Goal: Task Accomplishment & Management: Manage account settings

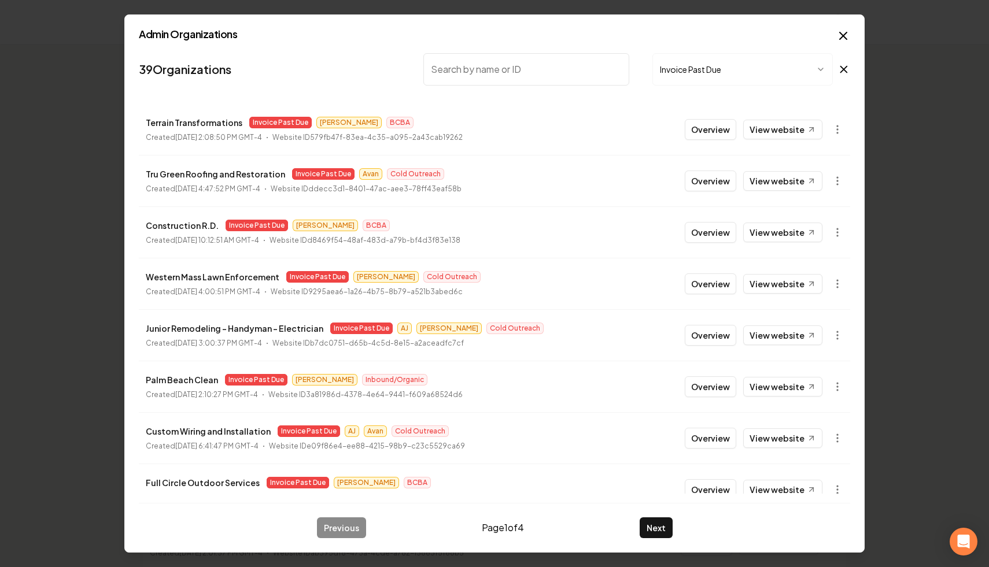
click at [845, 69] on icon at bounding box center [843, 69] width 13 height 14
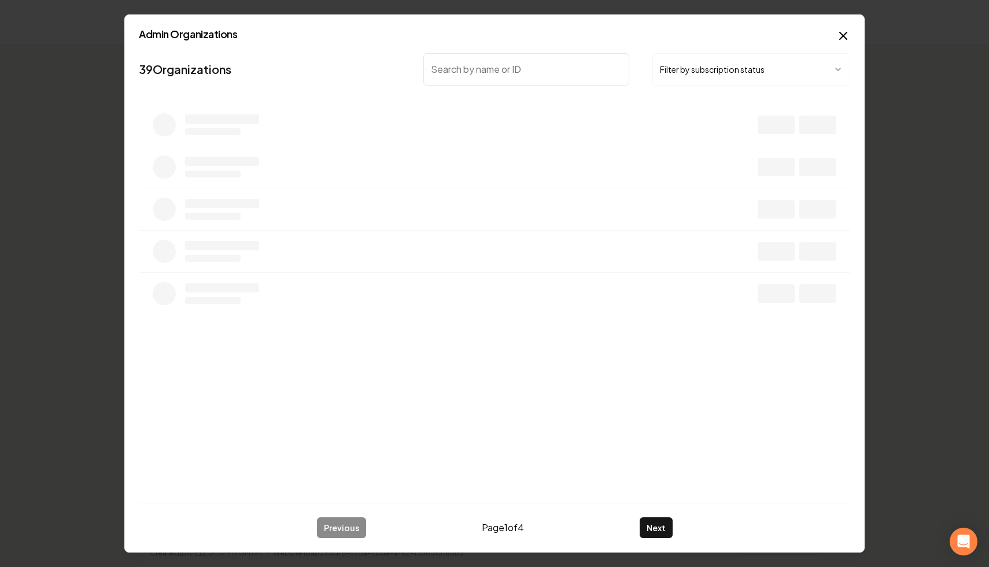
click at [526, 72] on input "search" at bounding box center [526, 69] width 206 height 32
type input "v"
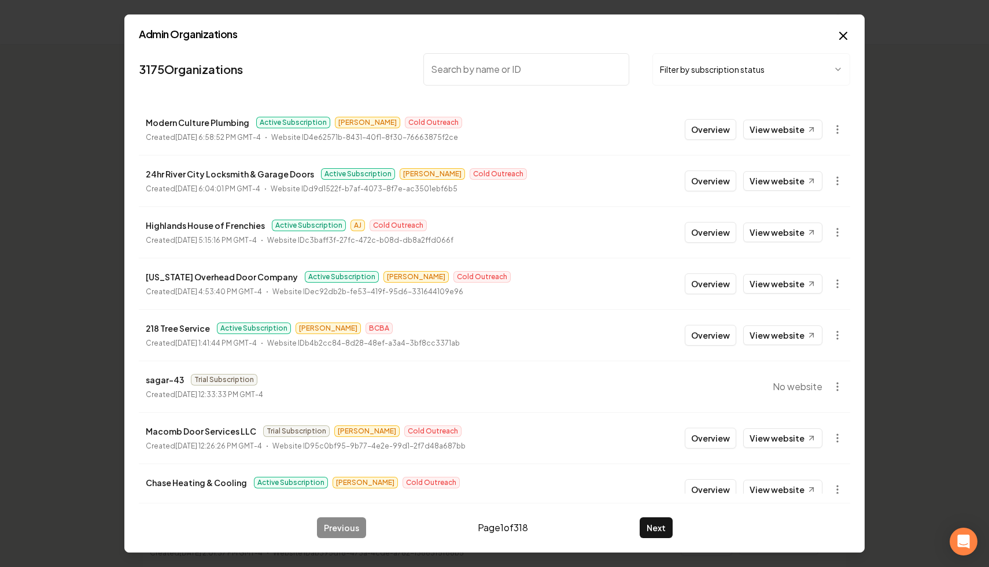
paste input "[US_STATE] Overhead Door Company"
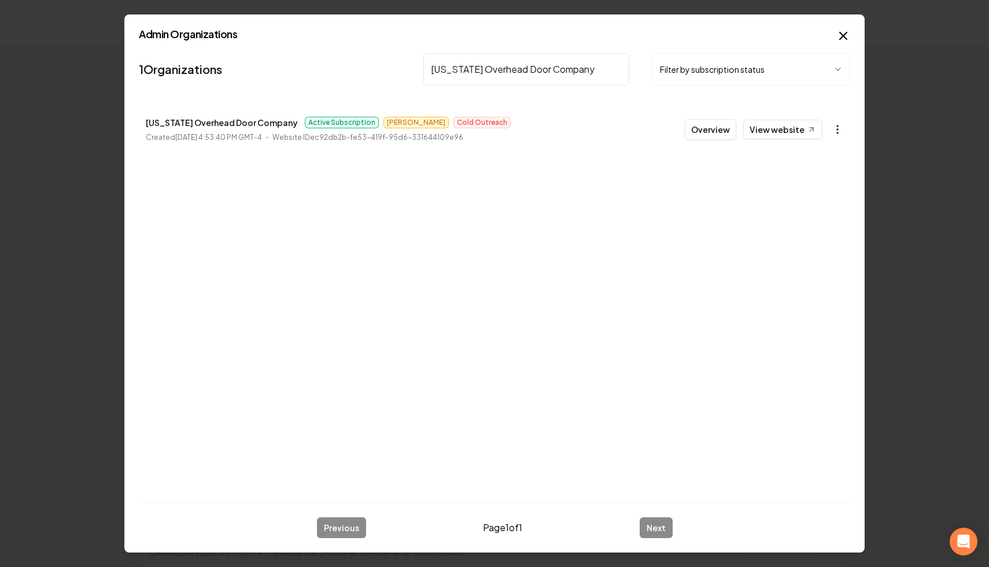
type input "[US_STATE] Overhead Door Company"
click at [838, 131] on body "Dashboard Organization Rebolt Site Builder Organizations Spam Review SMM Ongoin…" at bounding box center [494, 283] width 989 height 567
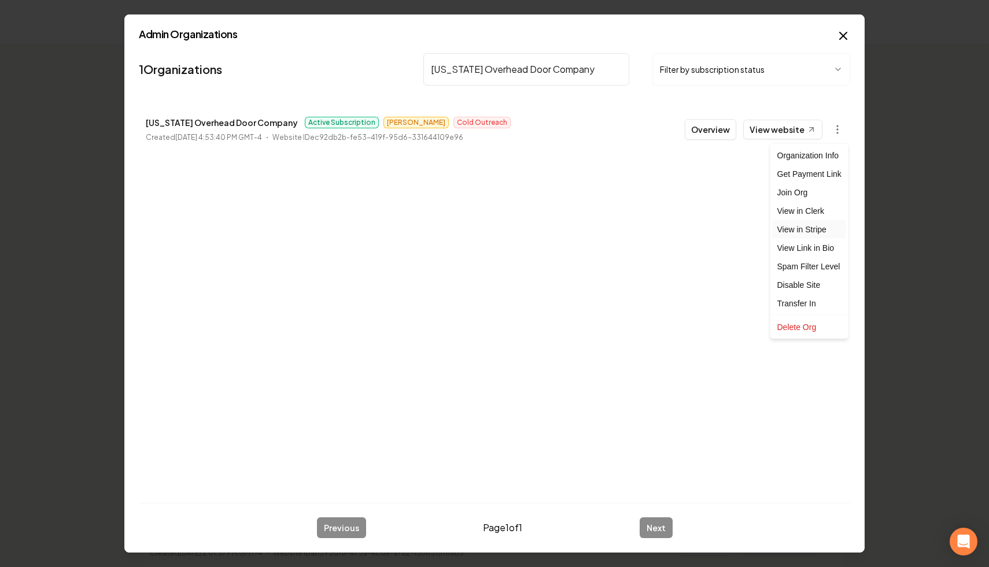
click at [834, 233] on link "View in Stripe" at bounding box center [809, 229] width 73 height 19
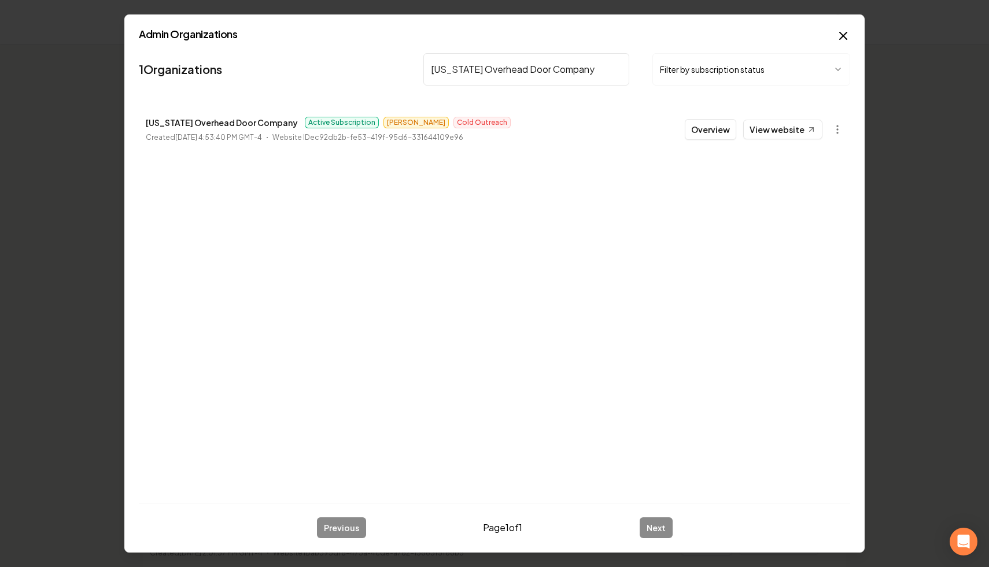
click at [615, 66] on input "[US_STATE] Overhead Door Company" at bounding box center [526, 69] width 206 height 32
paste input "Highlands House of Frenchies"
type input "Highlands House of Frenchies"
click at [830, 125] on body "Dashboard Organization Rebolt Site Builder Organizations Spam Review SMM Ongoin…" at bounding box center [494, 283] width 989 height 567
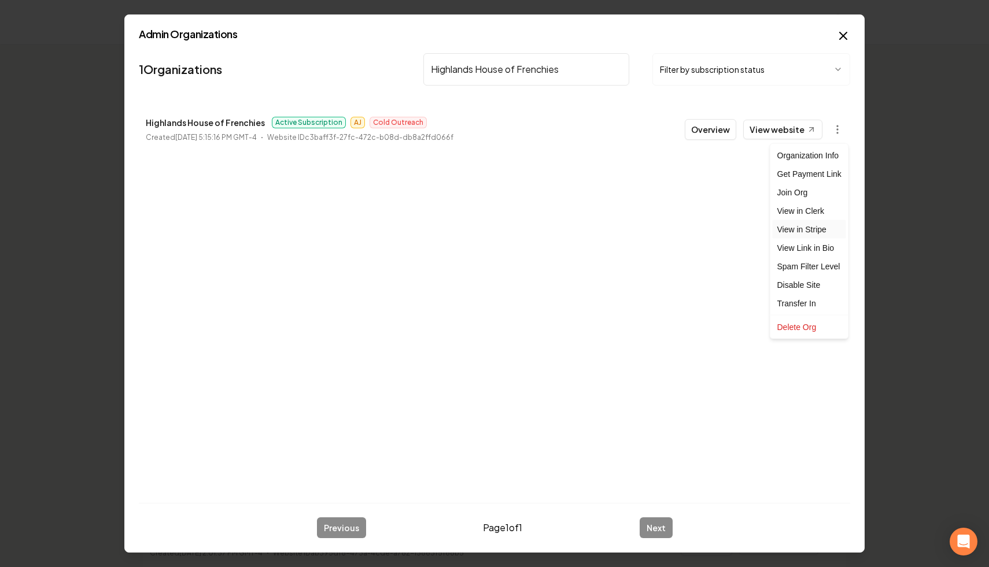
click at [827, 234] on link "View in Stripe" at bounding box center [809, 229] width 73 height 19
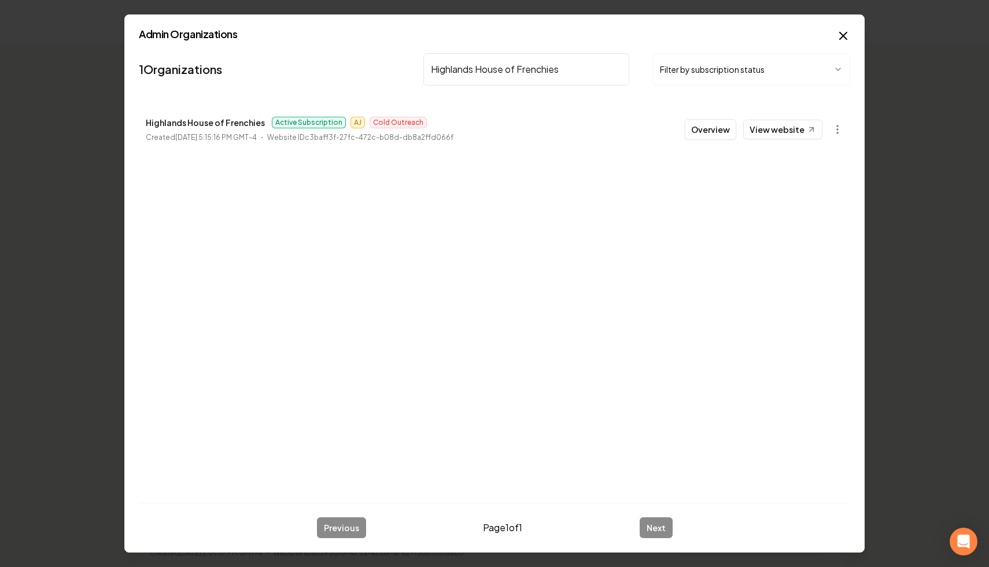
click at [617, 68] on input "Highlands House of Frenchies" at bounding box center [526, 69] width 206 height 32
paste input "24hr River City Locksmith & Garage Doors"
type input "24hr River City Locksmith & Garage Doors"
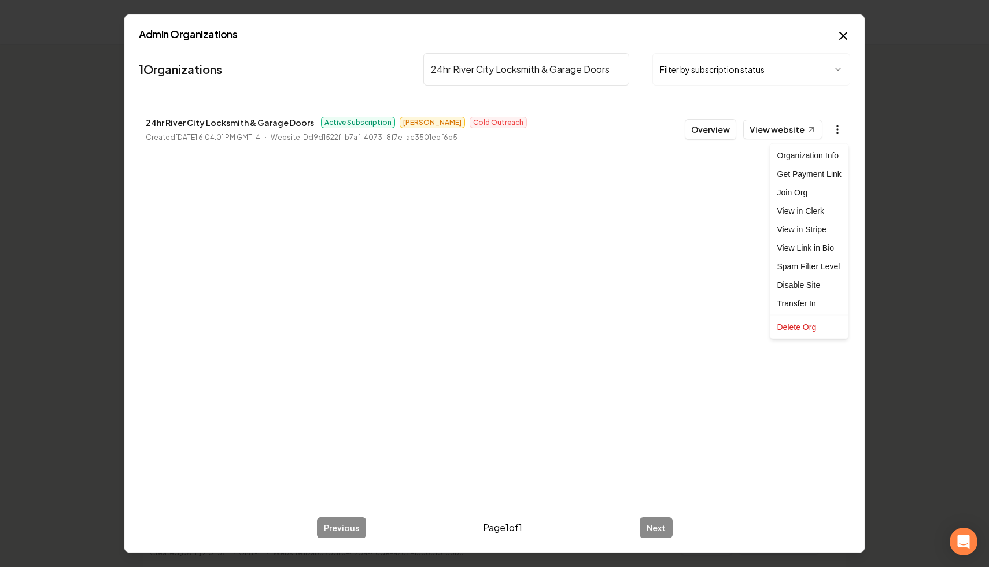
click at [841, 136] on body "Dashboard Organization Rebolt Site Builder Organizations Spam Review SMM Ongoin…" at bounding box center [494, 283] width 989 height 567
click at [827, 225] on link "View in Stripe" at bounding box center [809, 229] width 73 height 19
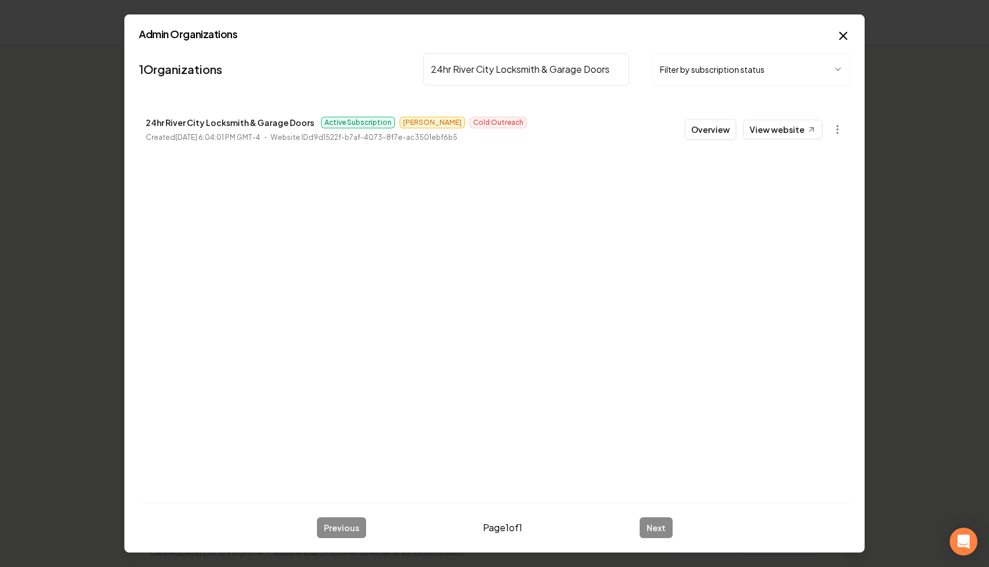
click at [616, 69] on input "24hr River City Locksmith & Garage Doors" at bounding box center [526, 69] width 206 height 32
paste input "Modern Culture Plumbing"
type input "Modern Culture Plumbing"
click at [843, 127] on body "Dashboard Organization Rebolt Site Builder Organizations Spam Review SMM Ongoin…" at bounding box center [494, 283] width 989 height 567
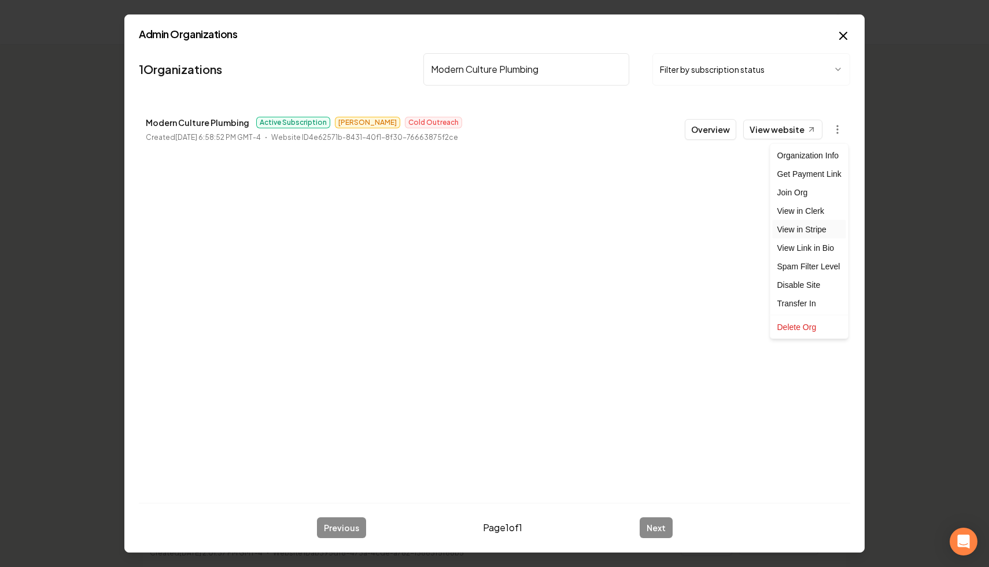
click at [827, 230] on link "View in Stripe" at bounding box center [809, 229] width 73 height 19
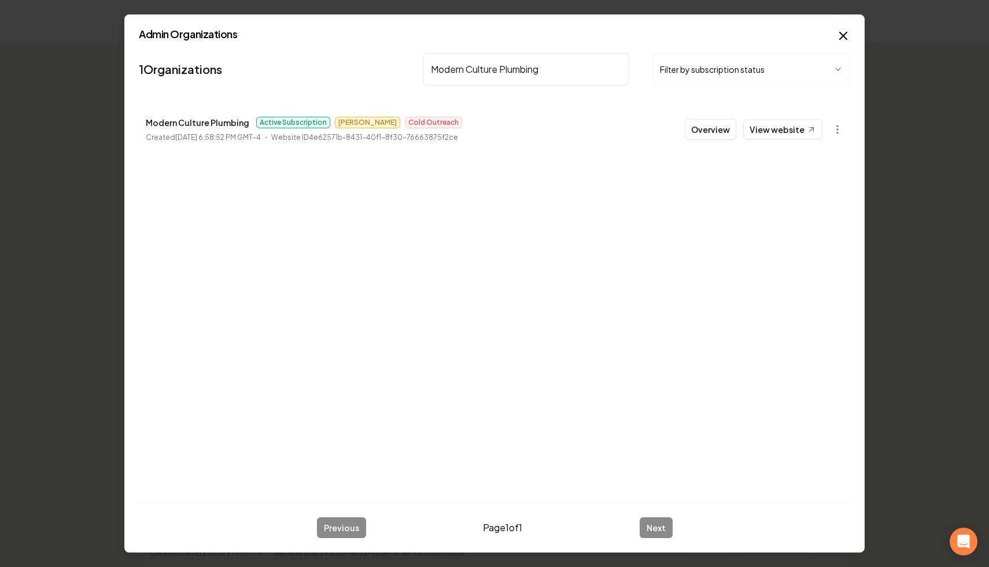
click at [617, 67] on input "Modern Culture Plumbing" at bounding box center [526, 69] width 206 height 32
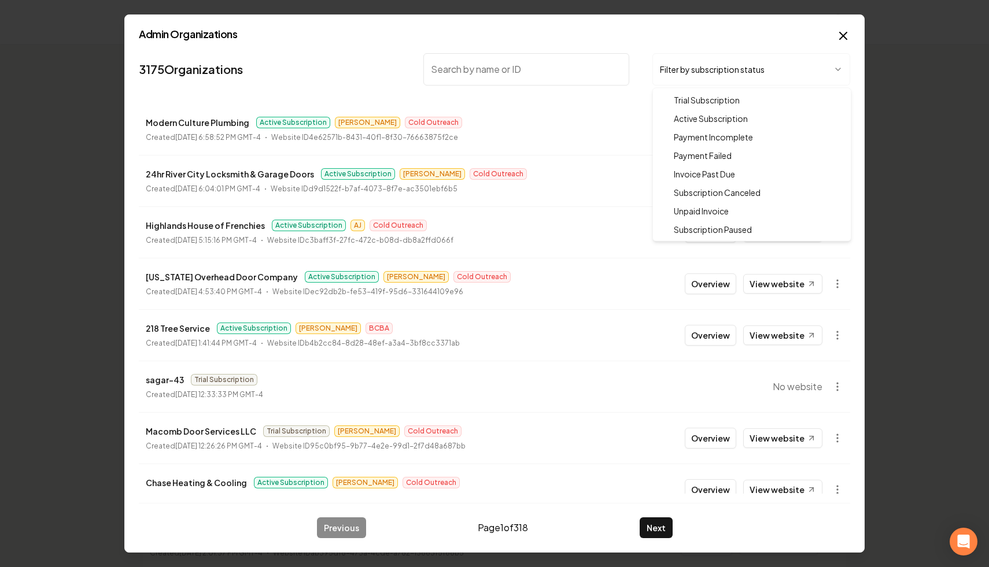
click at [778, 79] on body "Dashboard Organization Rebolt Site Builder Organizations Spam Review SMM Ongoin…" at bounding box center [494, 283] width 989 height 567
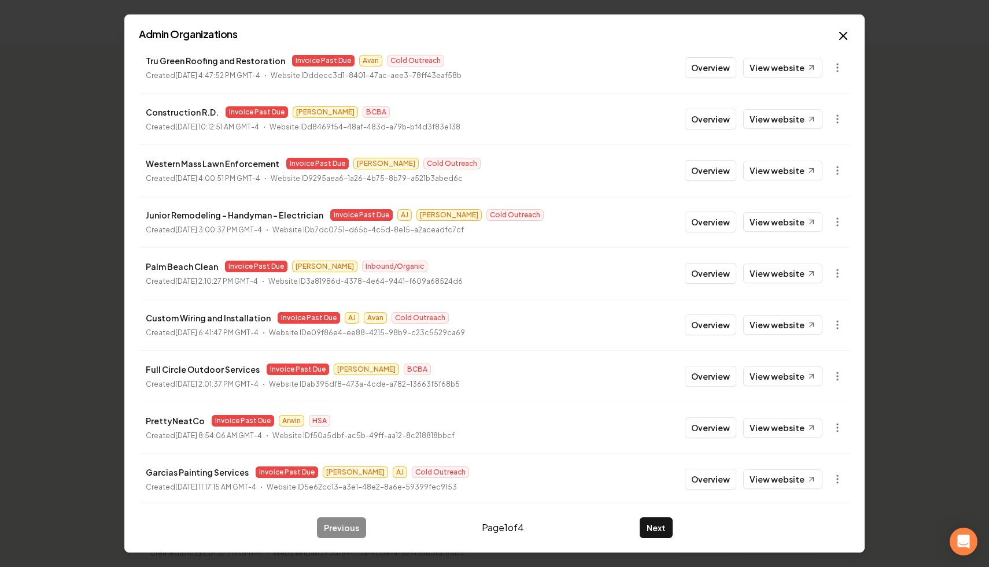
scroll to position [124, 0]
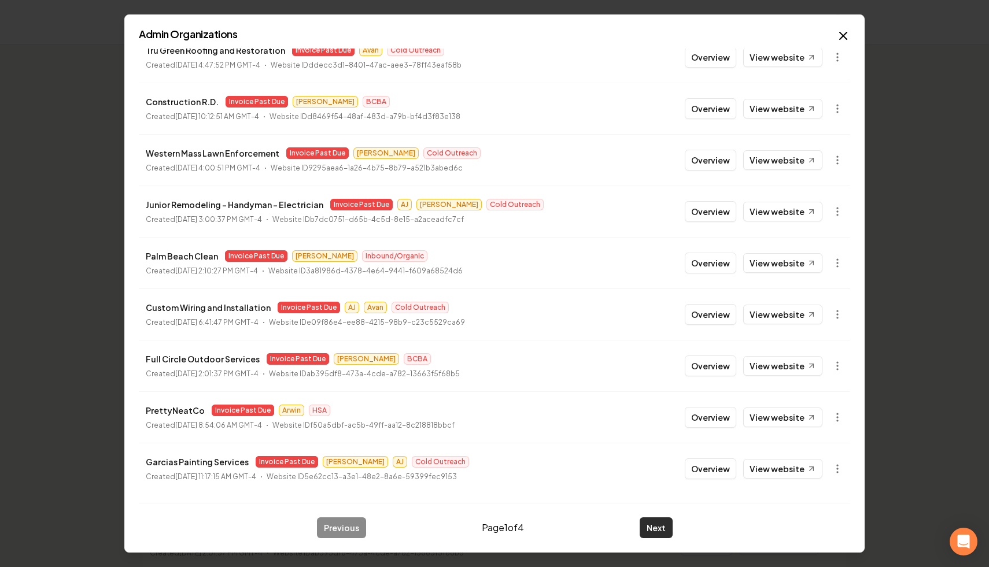
click at [656, 525] on button "Next" at bounding box center [656, 528] width 33 height 21
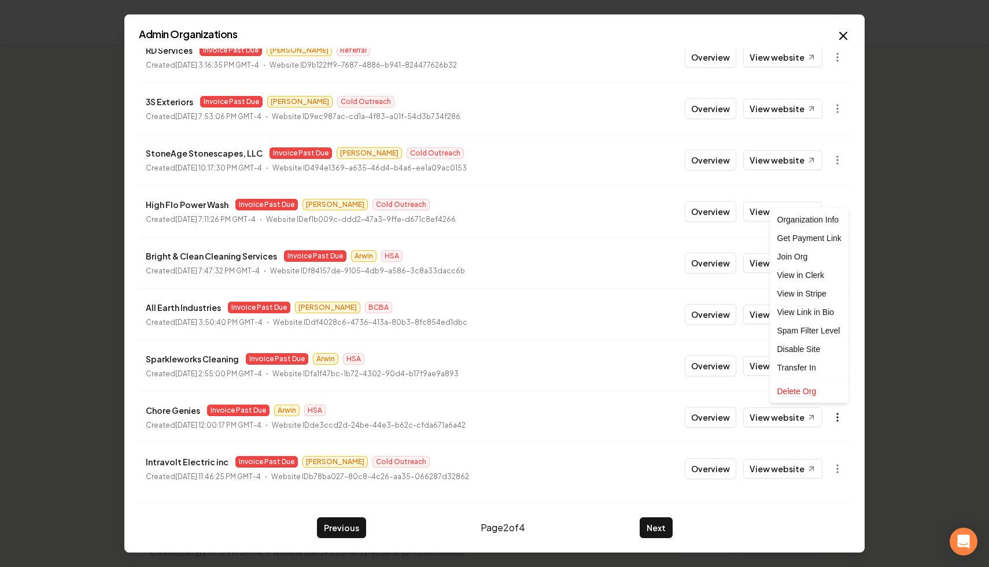
click at [834, 418] on body "Dashboard Organization Rebolt Site Builder Organizations Spam Review SMM Ongoin…" at bounding box center [494, 283] width 989 height 567
click at [826, 295] on link "View in Stripe" at bounding box center [809, 293] width 73 height 19
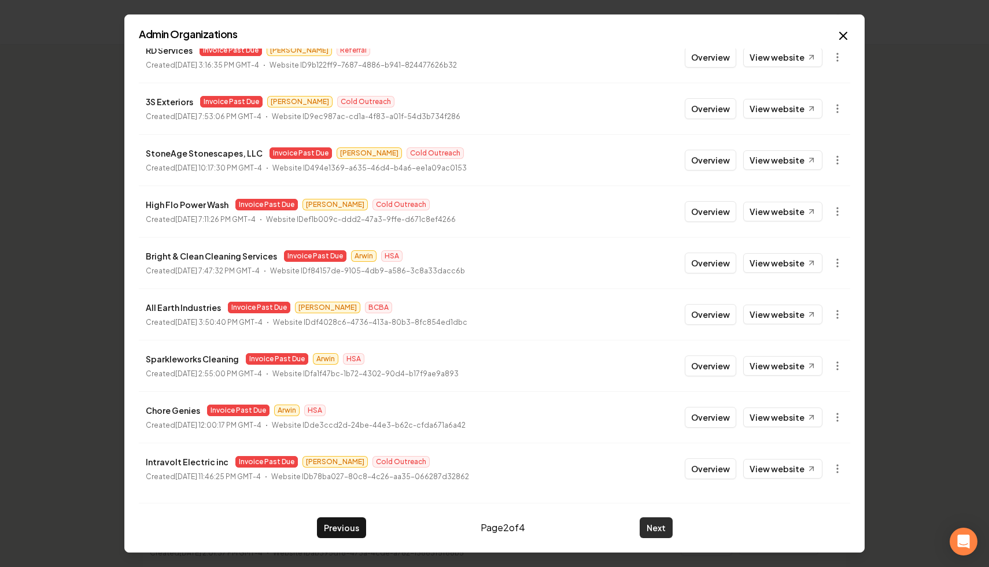
click at [648, 527] on button "Next" at bounding box center [656, 528] width 33 height 21
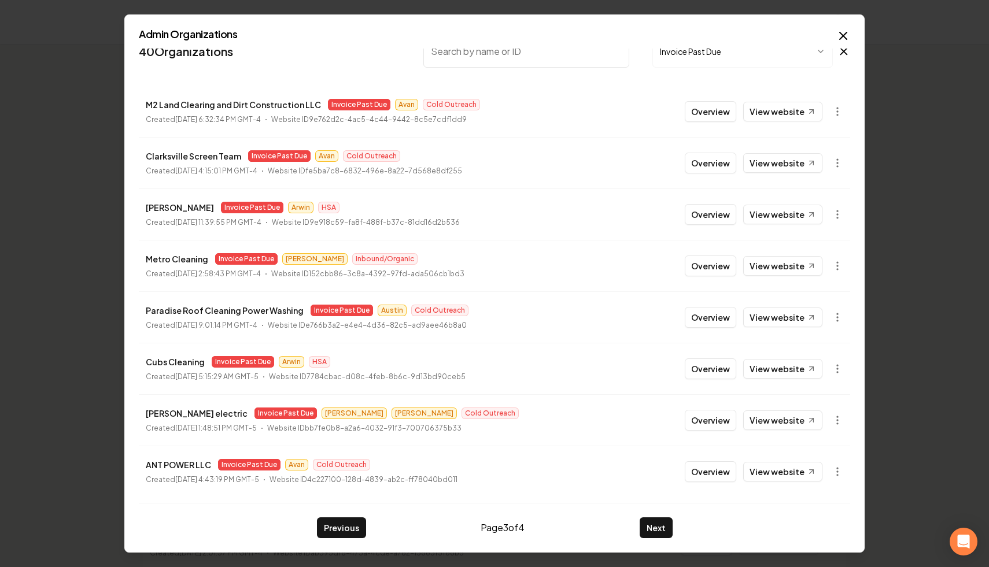
scroll to position [0, 0]
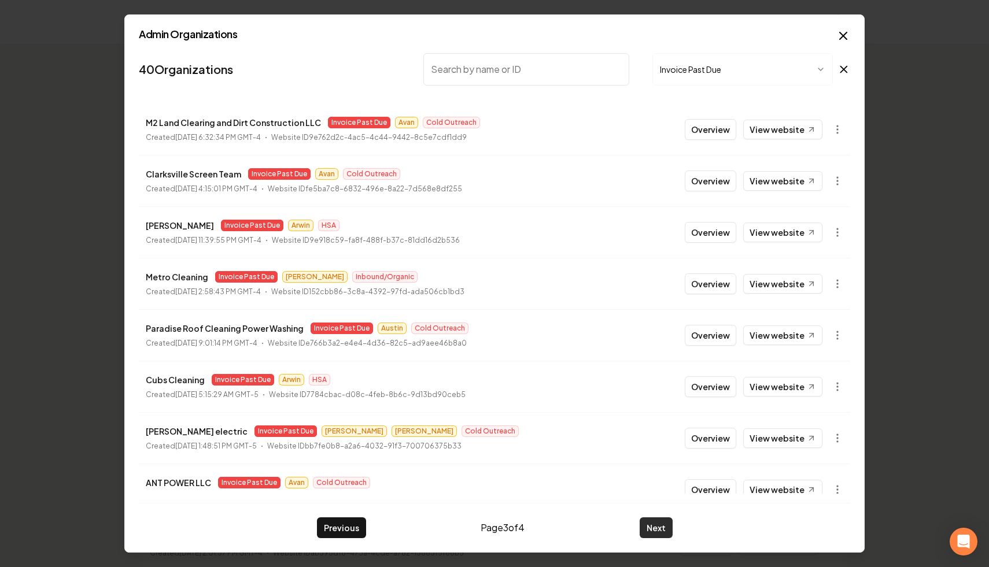
click at [653, 527] on button "Next" at bounding box center [656, 528] width 33 height 21
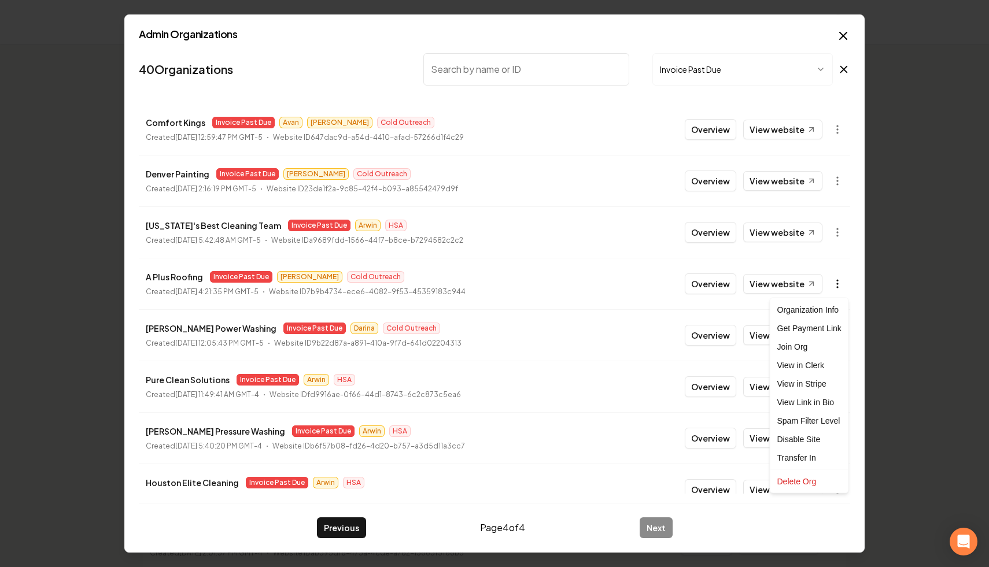
click at [840, 284] on body "Dashboard Organization Rebolt Site Builder Organizations Spam Review SMM Ongoin…" at bounding box center [494, 283] width 989 height 567
click at [808, 386] on link "View in Stripe" at bounding box center [809, 384] width 73 height 19
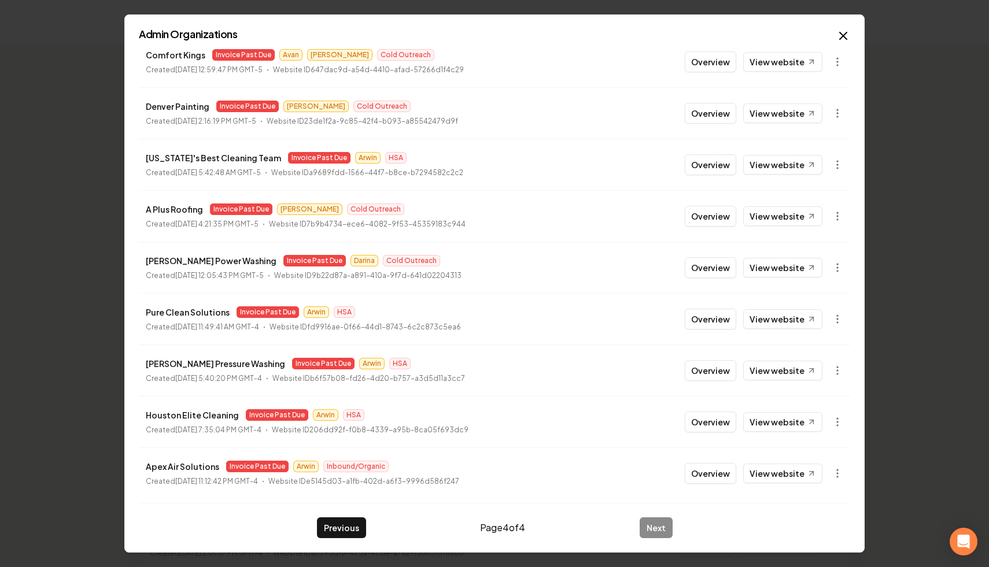
scroll to position [66, 0]
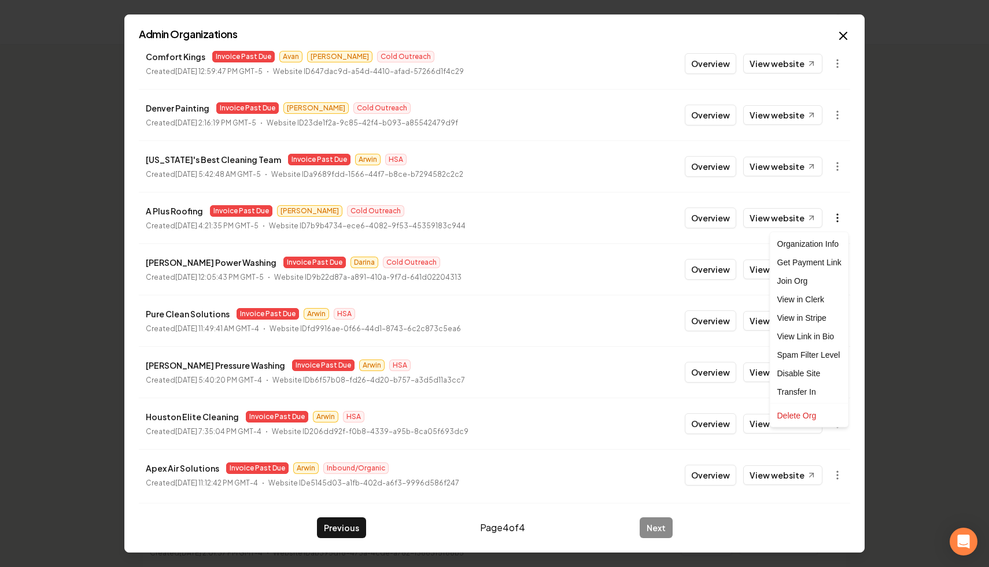
click at [833, 217] on body "Dashboard Organization Rebolt Site Builder Organizations Spam Review SMM Ongoin…" at bounding box center [494, 283] width 989 height 567
click at [826, 300] on link "View in Clerk" at bounding box center [809, 299] width 73 height 19
click at [786, 212] on link "View website" at bounding box center [782, 218] width 79 height 20
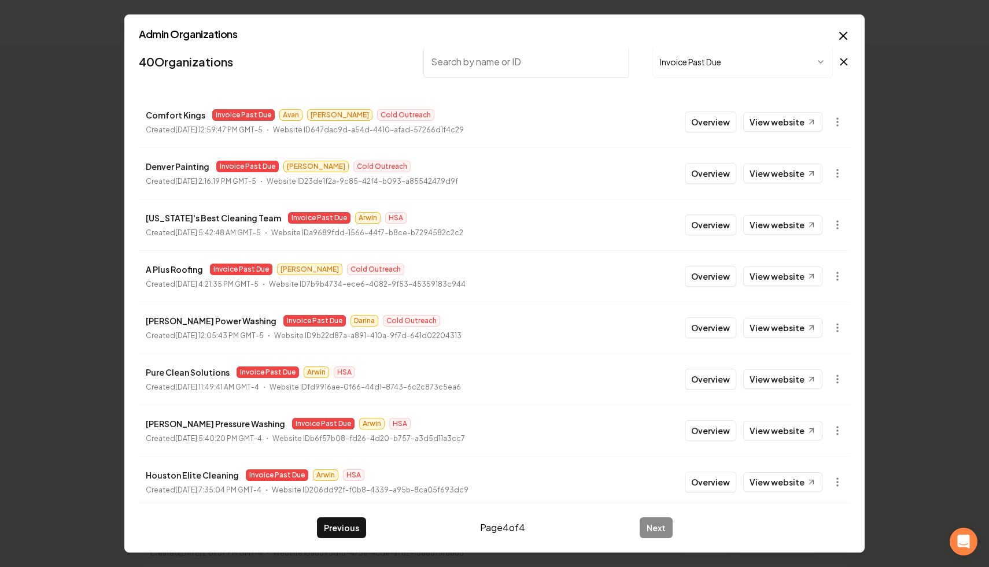
scroll to position [0, 0]
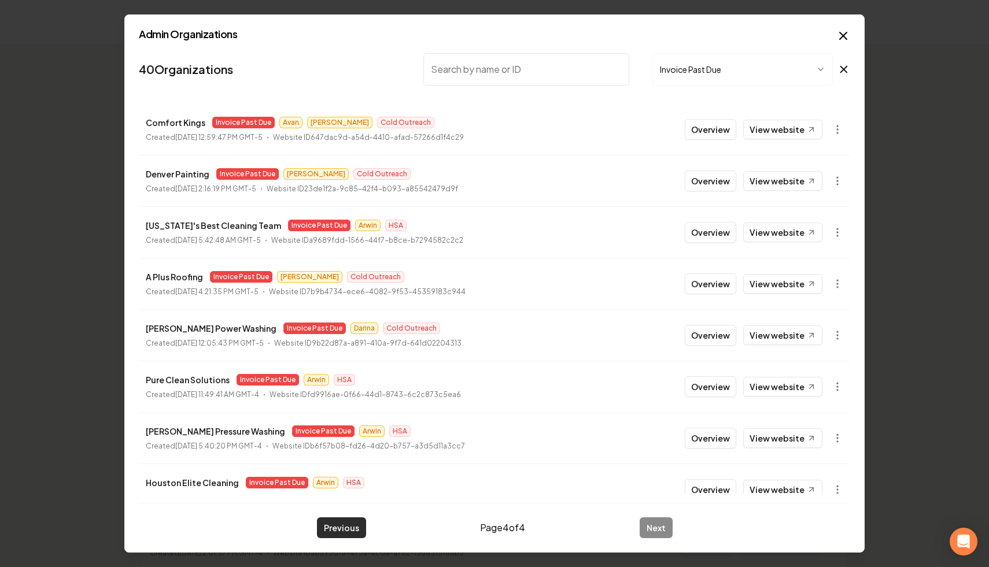
click at [346, 528] on button "Previous" at bounding box center [341, 528] width 49 height 21
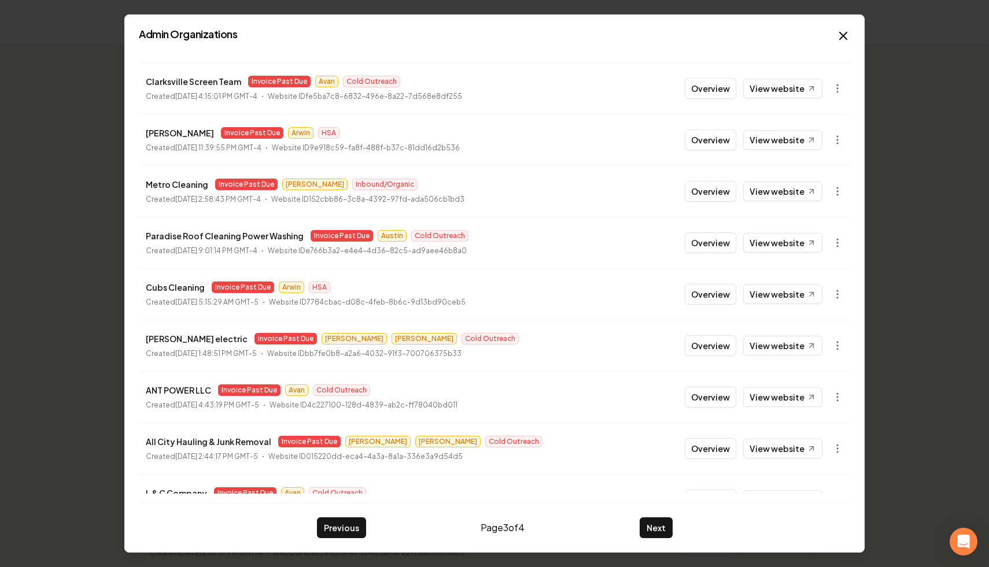
scroll to position [124, 0]
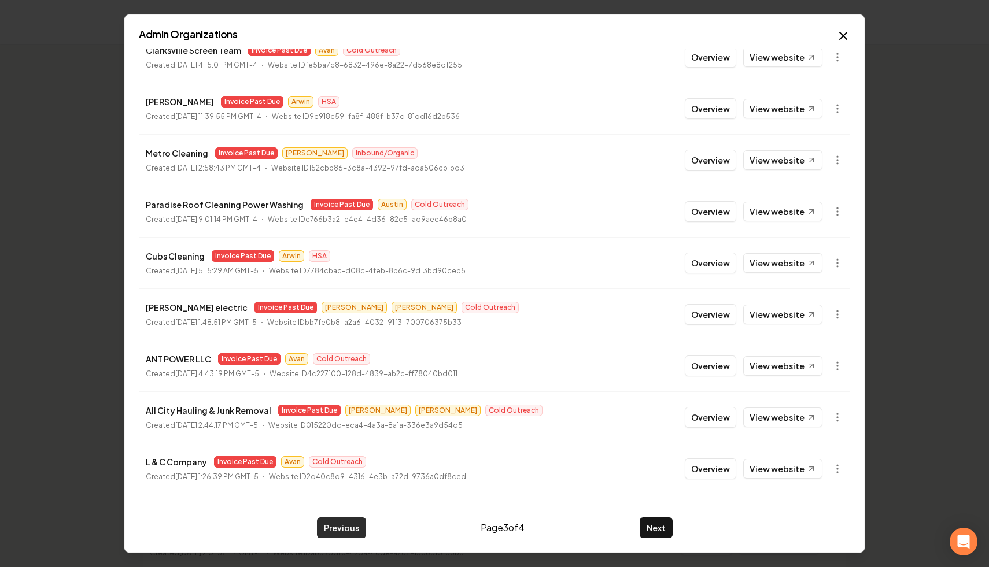
click at [334, 526] on button "Previous" at bounding box center [341, 528] width 49 height 21
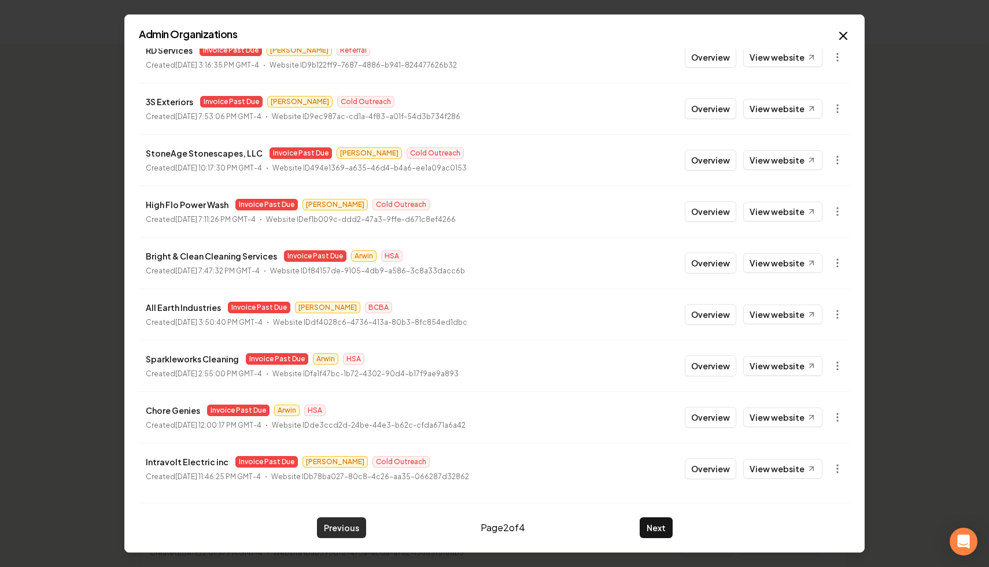
click at [338, 534] on button "Previous" at bounding box center [341, 528] width 49 height 21
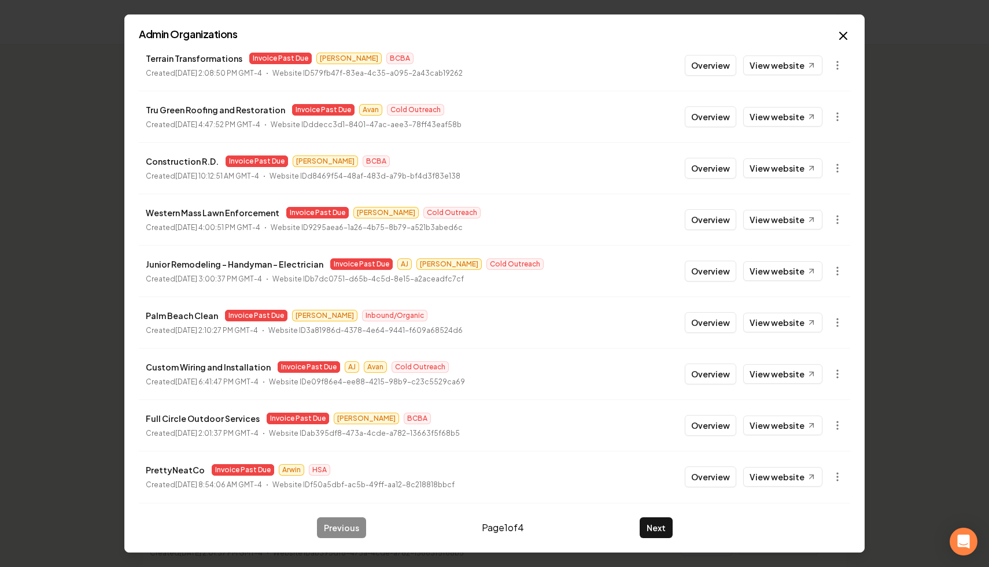
scroll to position [0, 0]
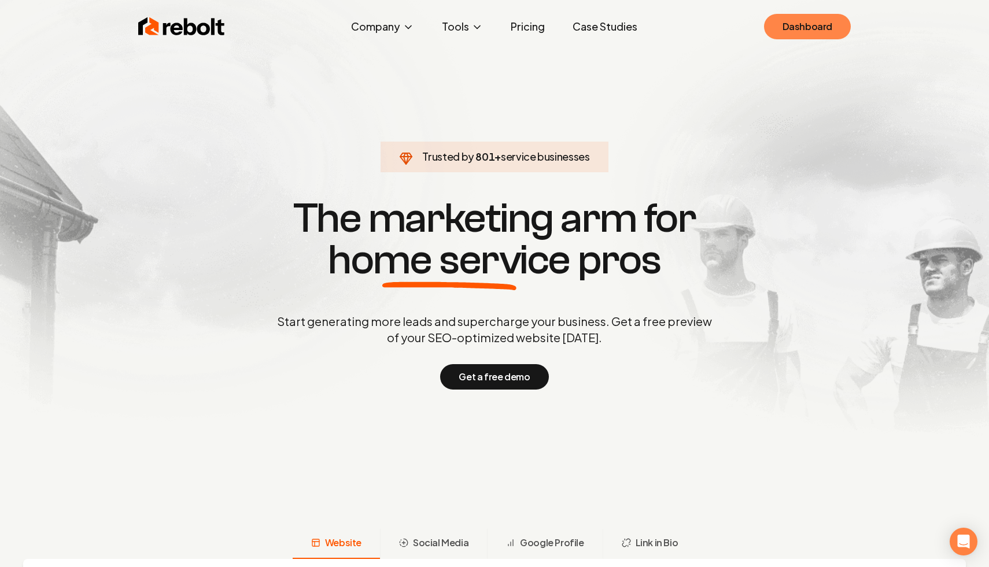
click at [827, 39] on link "Dashboard" at bounding box center [807, 26] width 87 height 25
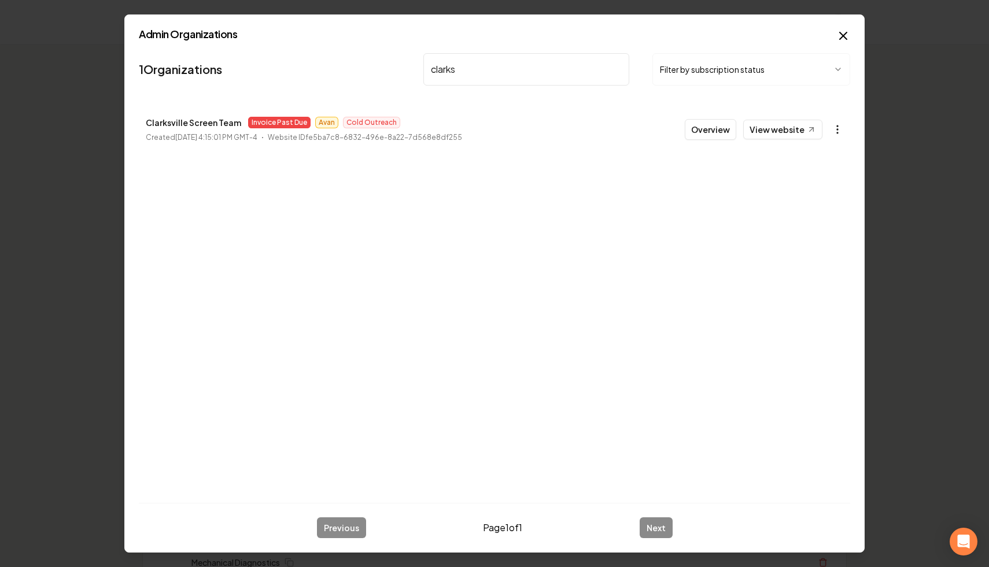
type input "clarks"
click at [837, 131] on icon "button" at bounding box center [838, 130] width 12 height 12
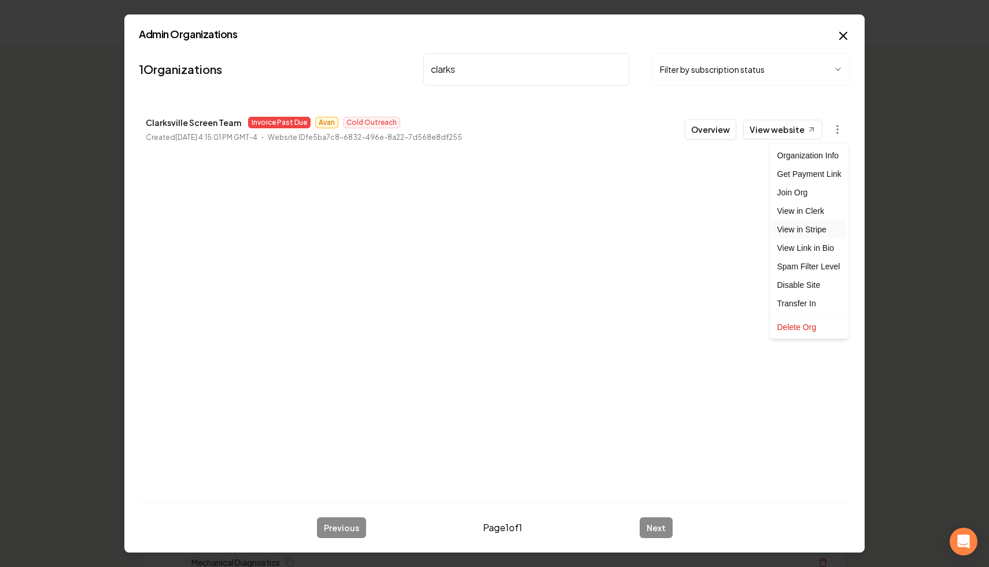
click at [824, 232] on link "View in Stripe" at bounding box center [809, 229] width 73 height 19
